Goal: Information Seeking & Learning: Learn about a topic

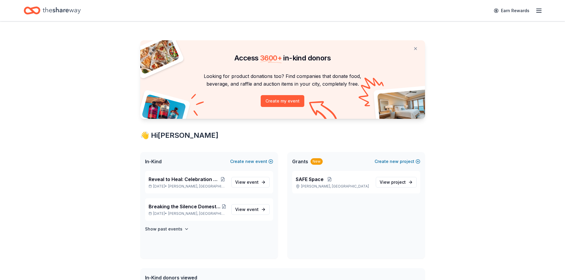
click at [541, 11] on icon "button" at bounding box center [538, 10] width 7 height 7
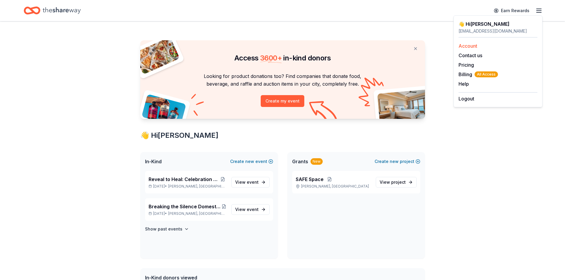
click at [466, 47] on link "Account" at bounding box center [467, 46] width 19 height 6
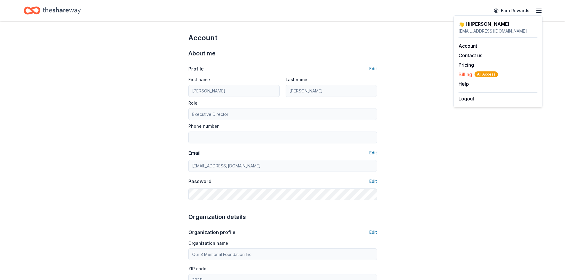
click at [467, 73] on span "Billing All Access" at bounding box center [477, 74] width 39 height 7
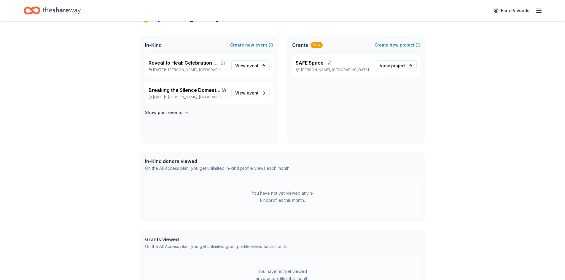
scroll to position [119, 0]
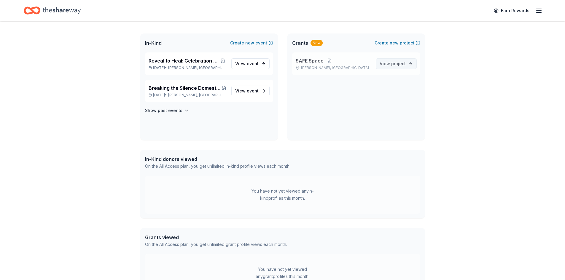
click at [403, 64] on span "project" at bounding box center [398, 63] width 15 height 5
